Goal: Information Seeking & Learning: Find contact information

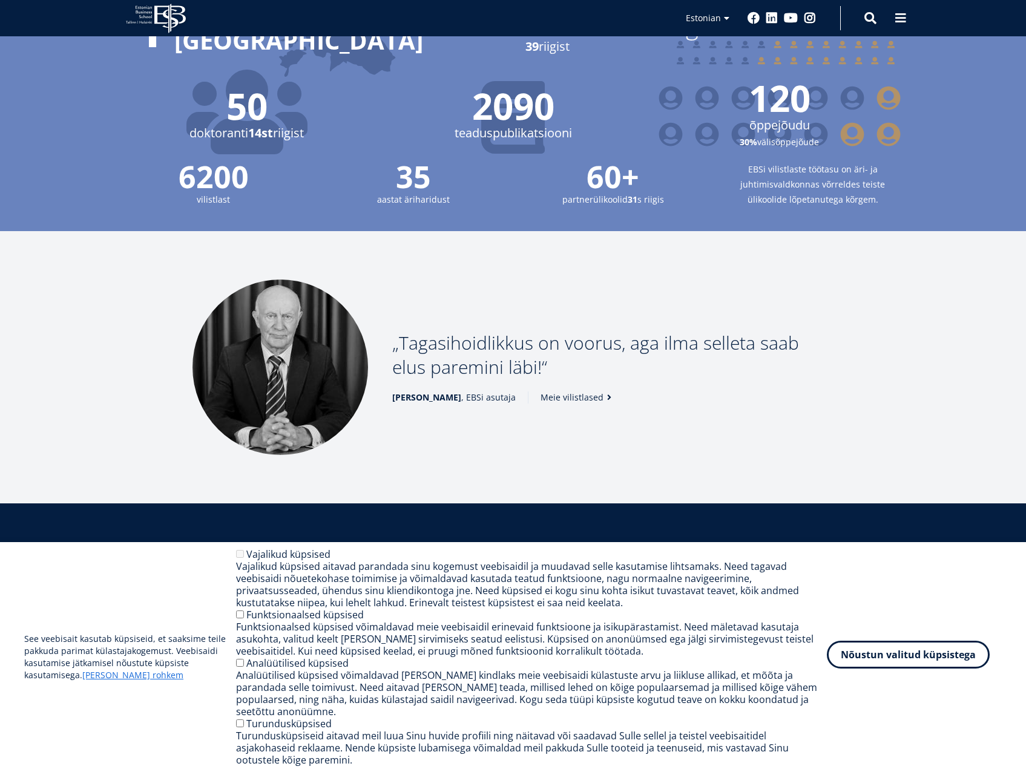
scroll to position [1392, 0]
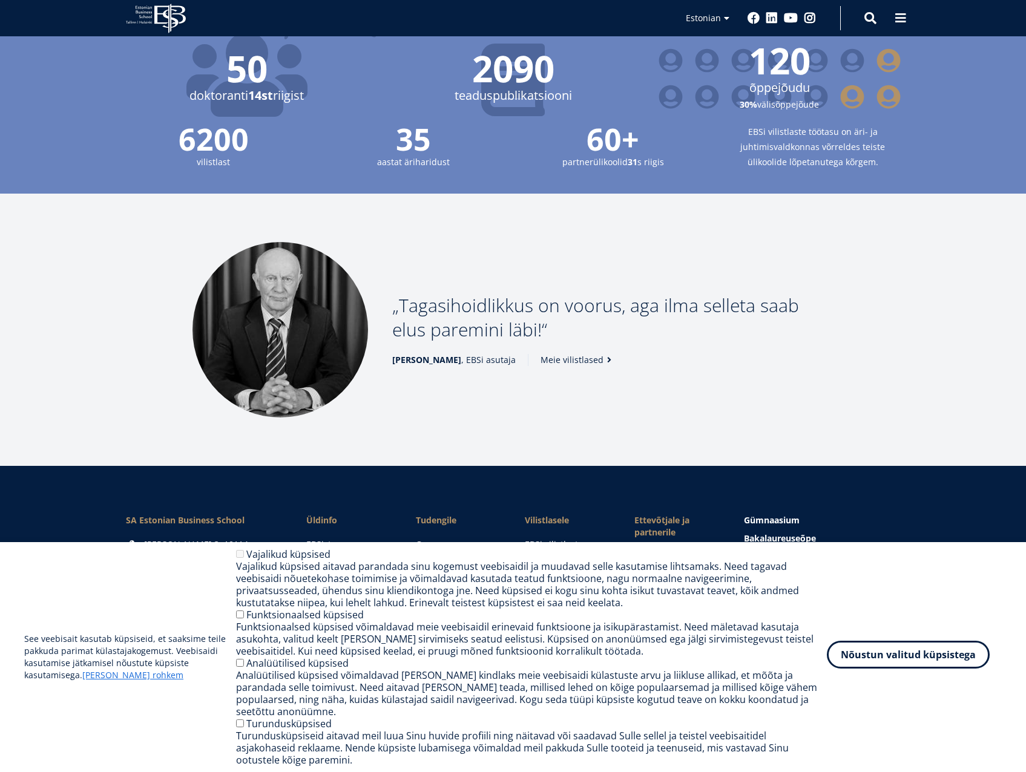
click at [866, 668] on button "Nõustun valitud küpsistega" at bounding box center [908, 655] width 163 height 28
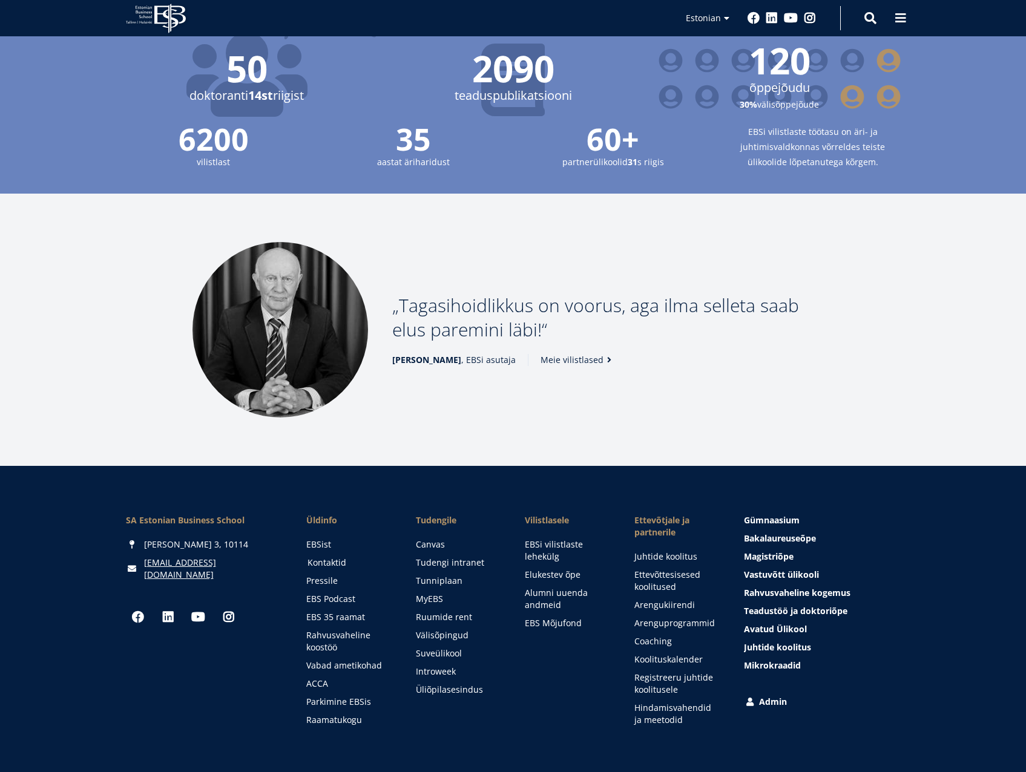
click at [333, 557] on link "Kontaktid" at bounding box center [350, 563] width 85 height 12
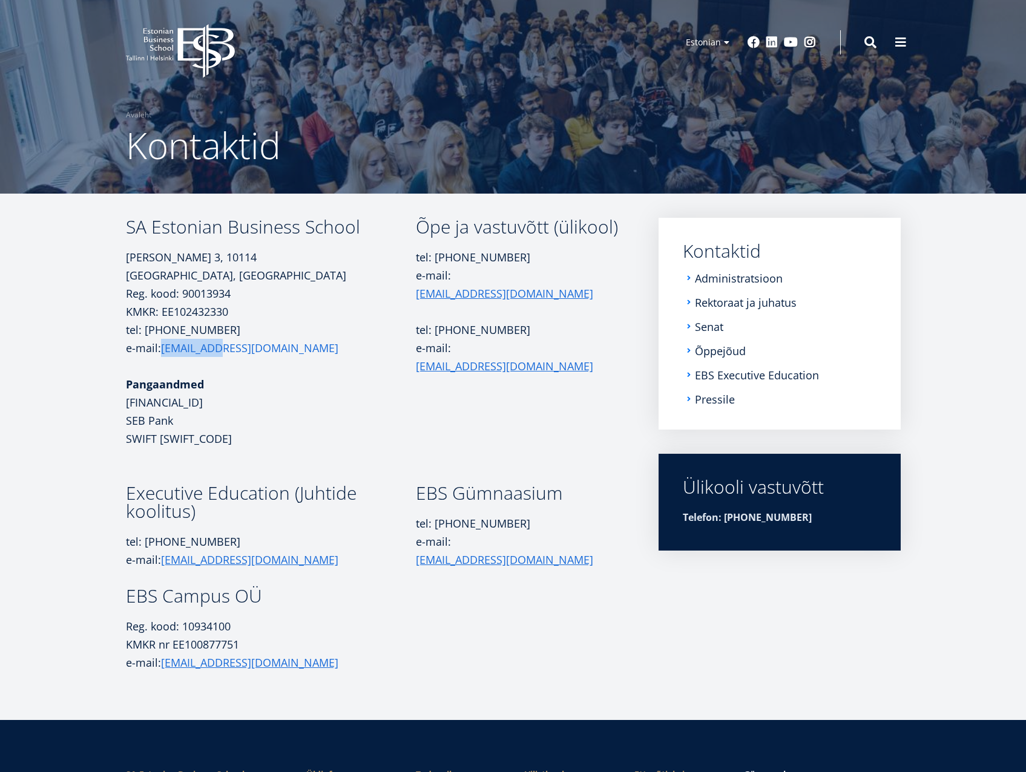
drag, startPoint x: 231, startPoint y: 357, endPoint x: 163, endPoint y: 353, distance: 67.9
click at [163, 353] on p "tel: +372 665 1300 e-mail: ebs@ebs.ee" at bounding box center [271, 339] width 290 height 36
copy link "[EMAIL_ADDRESS][DOMAIN_NAME]"
